Goal: Task Accomplishment & Management: Complete application form

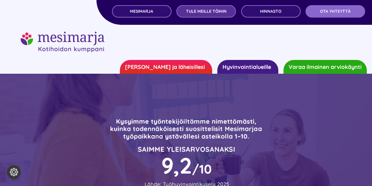
click at [217, 10] on span "TULE MEILLE TÖIHIN" at bounding box center [206, 11] width 41 height 5
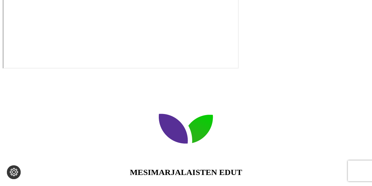
scroll to position [567, 0]
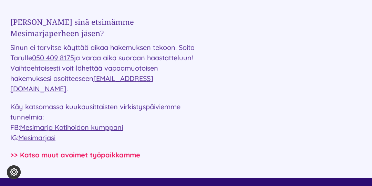
scroll to position [1086, 0]
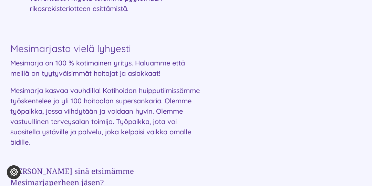
scroll to position [935, 0]
